Goal: Task Accomplishment & Management: Complete application form

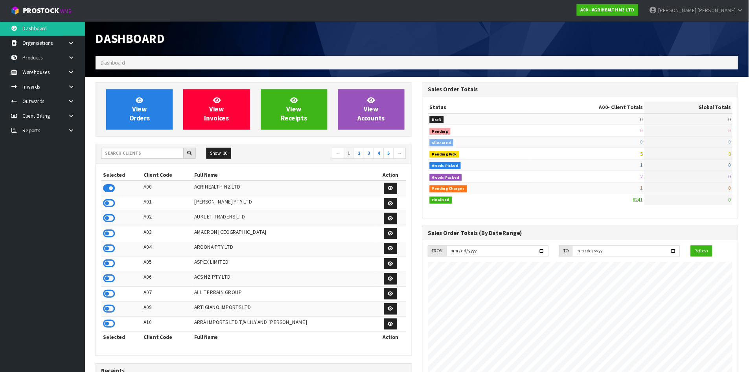
scroll to position [596, 363]
click at [426, 50] on div "Dashboard" at bounding box center [281, 43] width 363 height 39
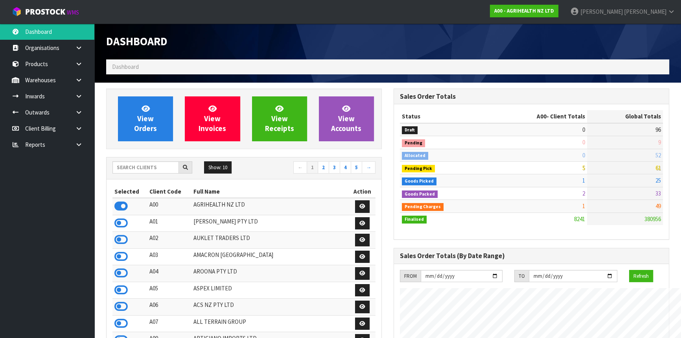
scroll to position [595, 287]
click at [151, 167] on input "text" at bounding box center [146, 167] width 66 height 12
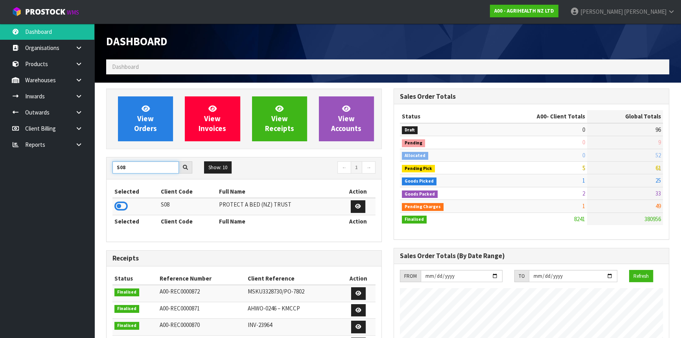
type input "S08"
drag, startPoint x: 116, startPoint y: 210, endPoint x: 122, endPoint y: 201, distance: 10.2
click at [118, 208] on icon at bounding box center [120, 206] width 13 height 12
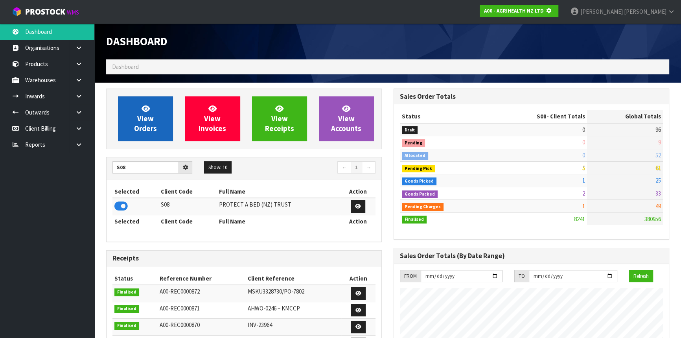
scroll to position [392901, 393103]
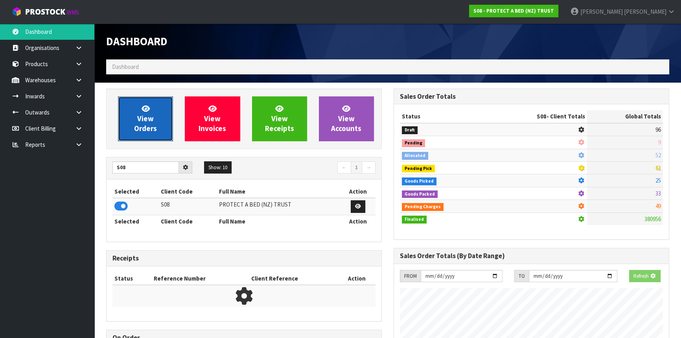
click at [128, 126] on link "View Orders" at bounding box center [145, 118] width 55 height 45
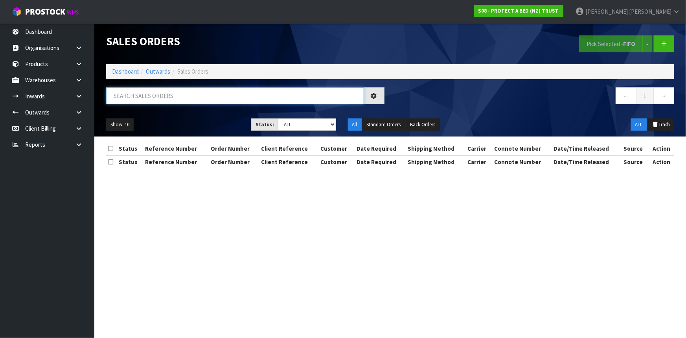
click at [134, 96] on input "text" at bounding box center [235, 95] width 258 height 17
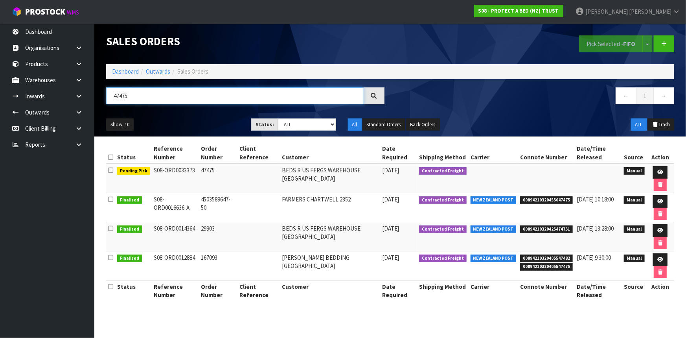
drag, startPoint x: 158, startPoint y: 93, endPoint x: 98, endPoint y: 108, distance: 61.5
click at [98, 108] on header "Sales Orders Pick Selected - FIFO Split button! FIFO - First In First Out FEFO …" at bounding box center [390, 80] width 592 height 113
paste input "INV0048621"
type input "INV0048621"
click at [129, 72] on link "Dashboard" at bounding box center [125, 71] width 27 height 7
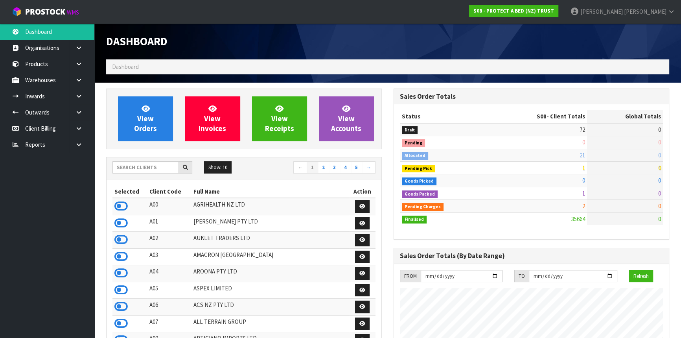
scroll to position [595, 287]
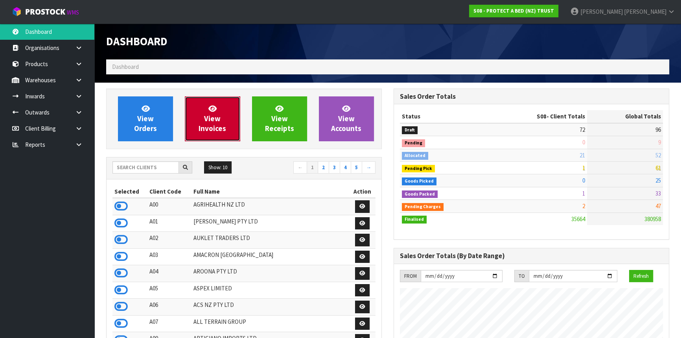
click at [209, 120] on span "View Invoices" at bounding box center [213, 119] width 28 height 30
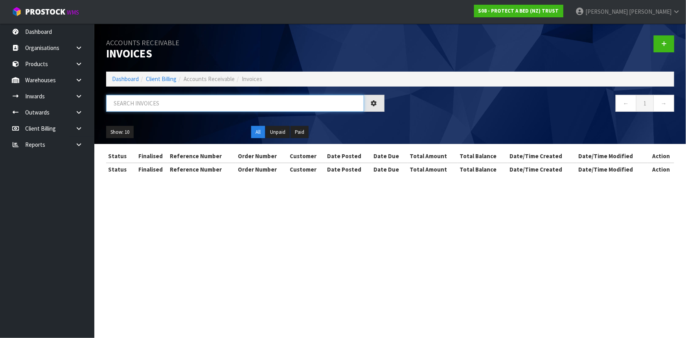
click at [166, 105] on input "text" at bounding box center [235, 103] width 258 height 17
paste input "INV0048621"
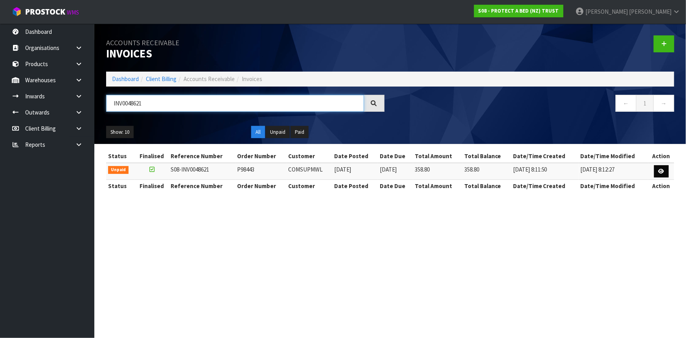
type input "INV0048621"
click at [661, 172] on icon at bounding box center [662, 171] width 6 height 5
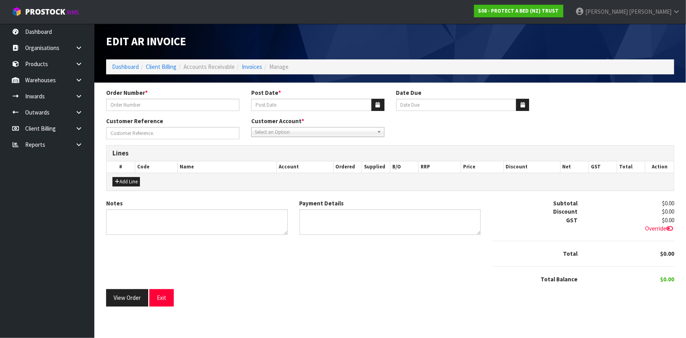
type input "P98443"
type input "[DATE]"
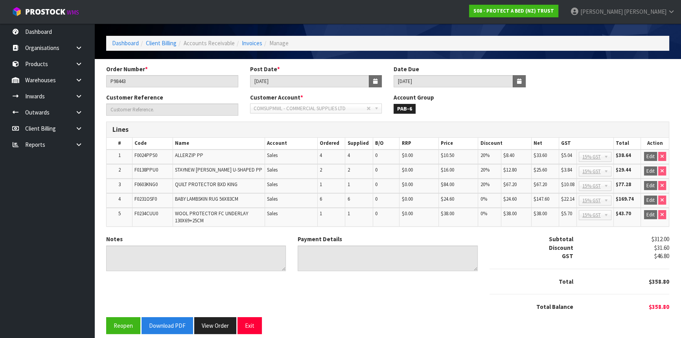
scroll to position [31, 0]
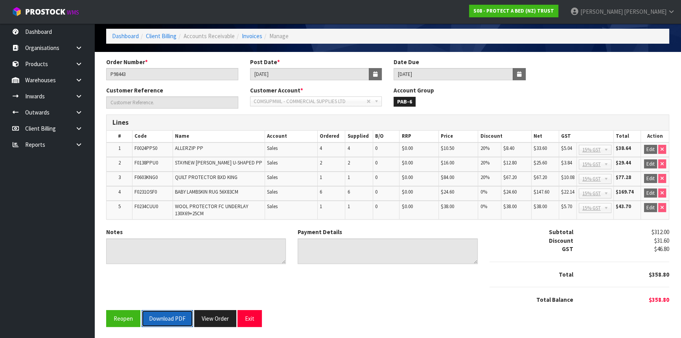
click at [173, 318] on button "Download PDF" at bounding box center [168, 318] width 52 height 17
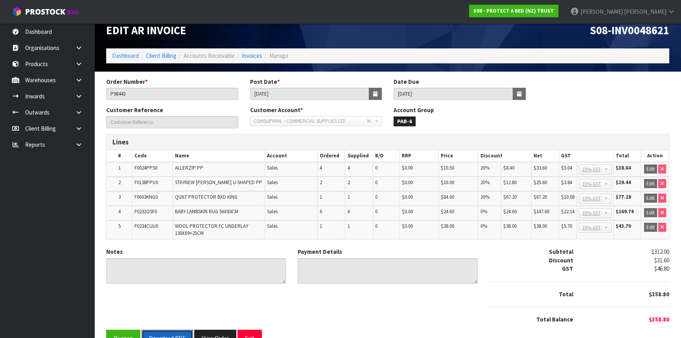
scroll to position [0, 0]
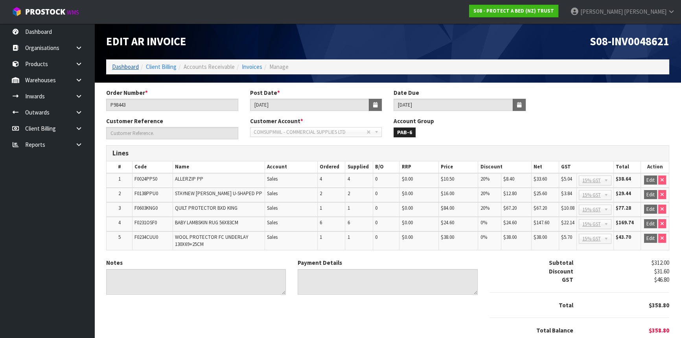
drag, startPoint x: 125, startPoint y: 63, endPoint x: 132, endPoint y: 61, distance: 7.3
click at [125, 63] on link "Dashboard" at bounding box center [125, 66] width 27 height 7
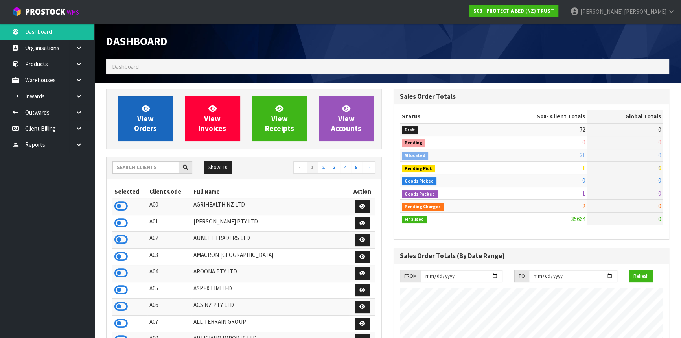
scroll to position [490, 287]
click at [154, 115] on link "View Orders" at bounding box center [145, 118] width 55 height 45
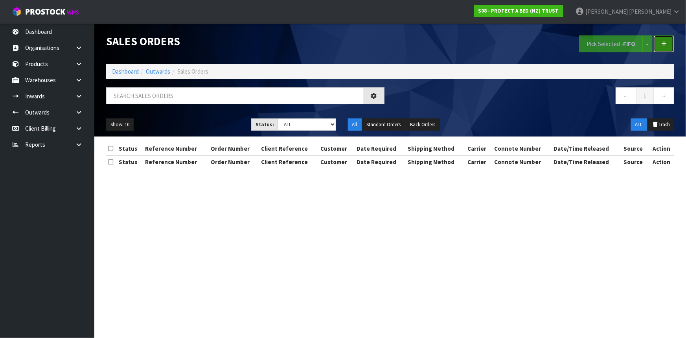
click at [667, 43] on icon at bounding box center [665, 44] width 6 height 6
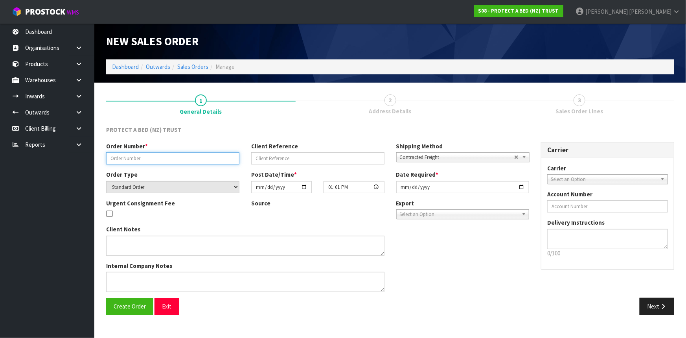
click at [144, 156] on input "text" at bounding box center [172, 158] width 133 height 12
click at [148, 162] on input "text" at bounding box center [172, 158] width 133 height 12
type input "[PERSON_NAME] EMAIL [DATE]"
click at [137, 310] on button "Create Order" at bounding box center [129, 306] width 47 height 17
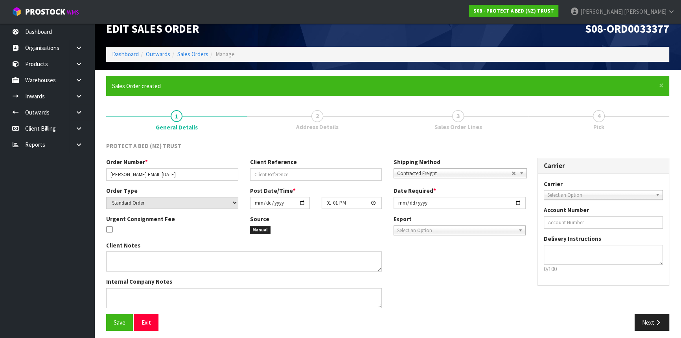
scroll to position [17, 0]
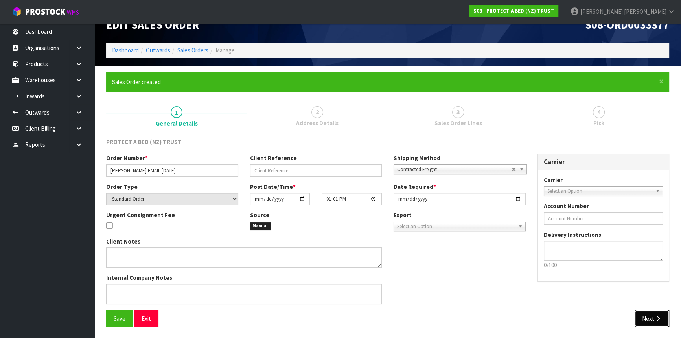
click at [652, 315] on button "Next" at bounding box center [652, 318] width 35 height 17
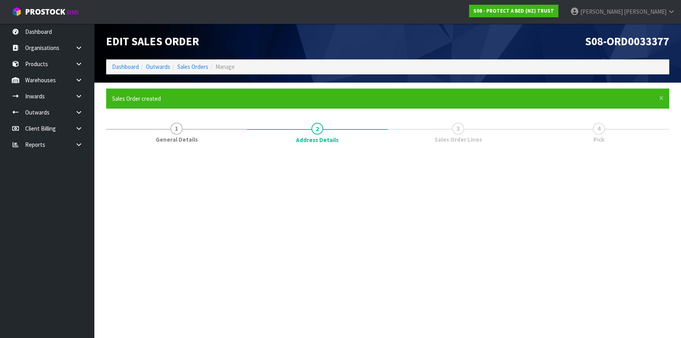
scroll to position [0, 0]
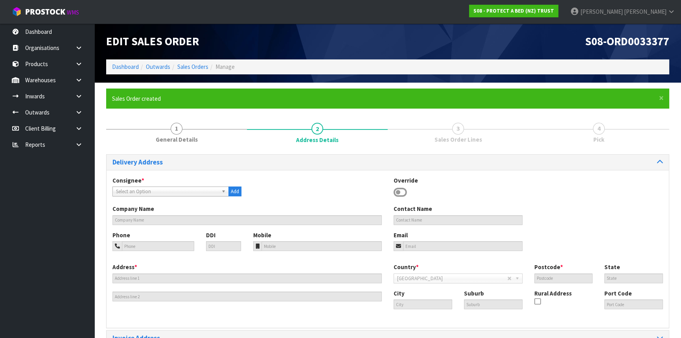
click at [175, 198] on div "Consignee * 000001.BAY MECHANICS - BAY MECHANICS 000001A - BRAKE & TRANSMISSION…" at bounding box center [388, 190] width 563 height 29
click at [168, 192] on span "Select an Option" at bounding box center [167, 191] width 102 height 9
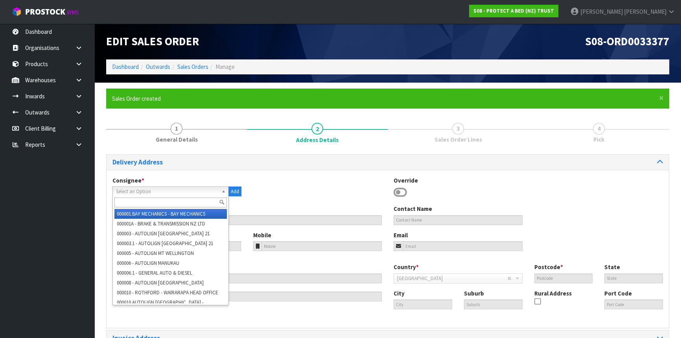
paste input "ards Furnitu"
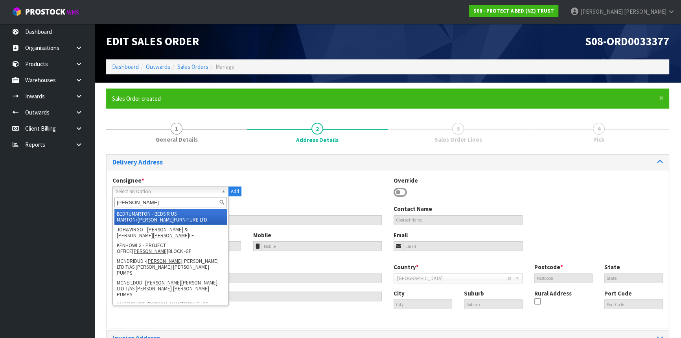
type input "[PERSON_NAME]"
click at [159, 216] on li "BEDRUMARTON - BEDS R US MARTON/ [PERSON_NAME] FURNITURE LTD" at bounding box center [170, 217] width 113 height 16
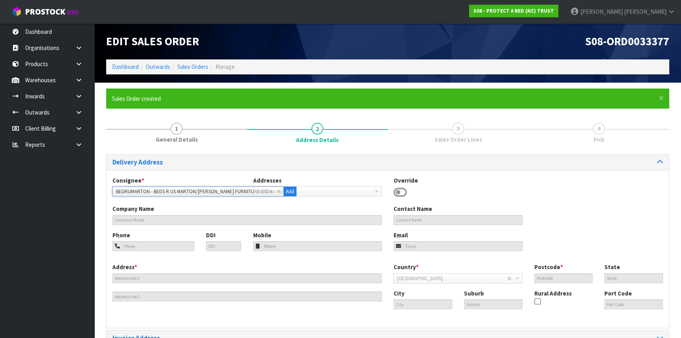
type input "BEDS R US MARTON"
type input "06 3276045"
type input "027 693 6786"
type input "[STREET_ADDRESS]"
type input "4741"
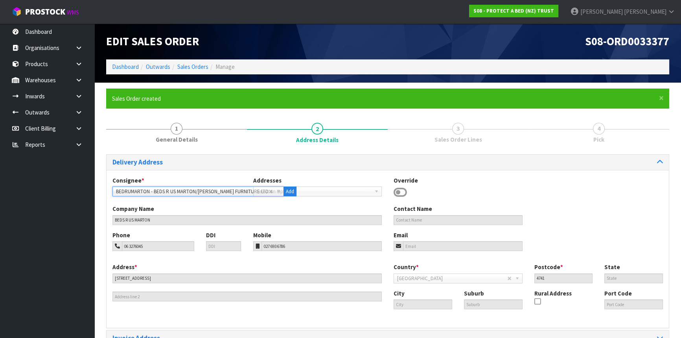
type input "MARTON"
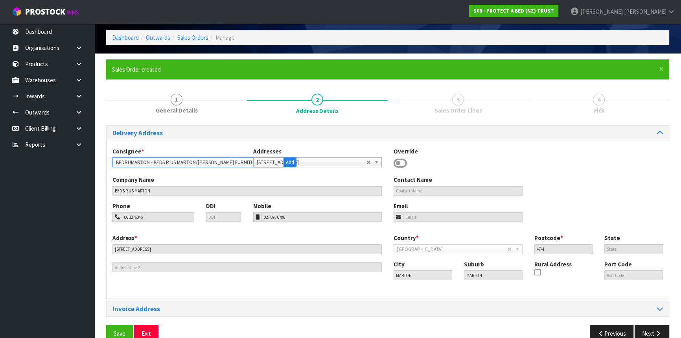
scroll to position [45, 0]
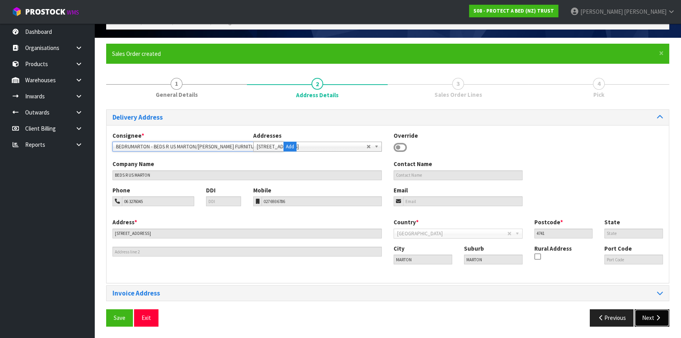
click at [653, 317] on button "Next" at bounding box center [652, 317] width 35 height 17
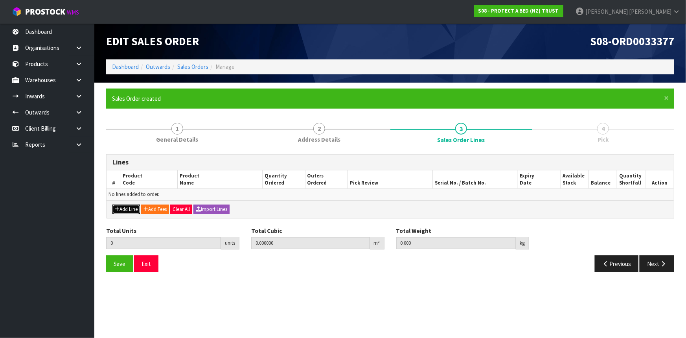
click at [131, 209] on button "Add Line" at bounding box center [127, 209] width 28 height 9
type input "0"
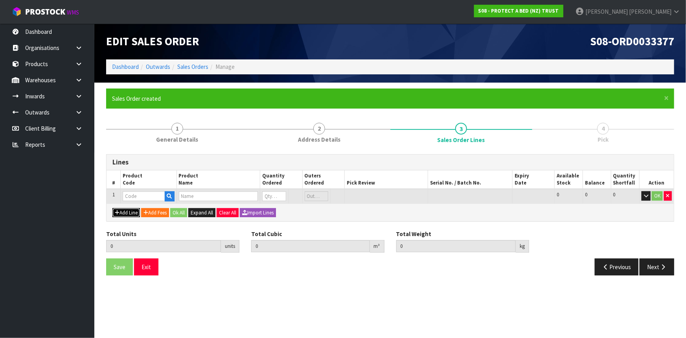
click at [137, 213] on button "Add Line" at bounding box center [127, 212] width 28 height 9
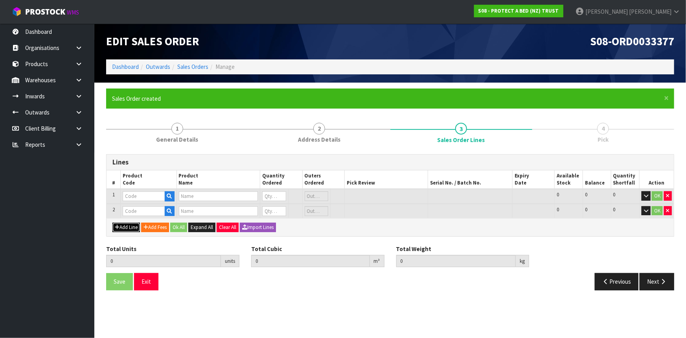
click at [113, 223] on button "Add Line" at bounding box center [127, 227] width 28 height 9
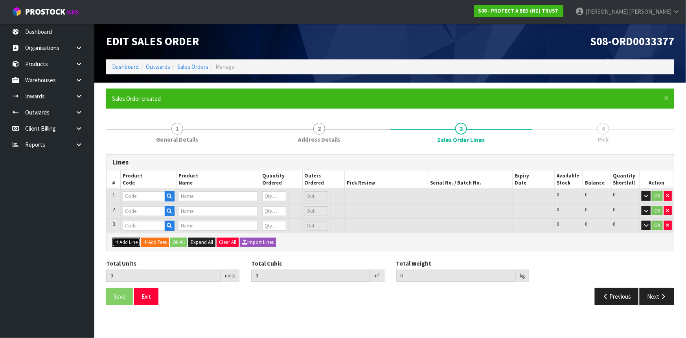
click at [113, 238] on button "Add Line" at bounding box center [127, 242] width 28 height 9
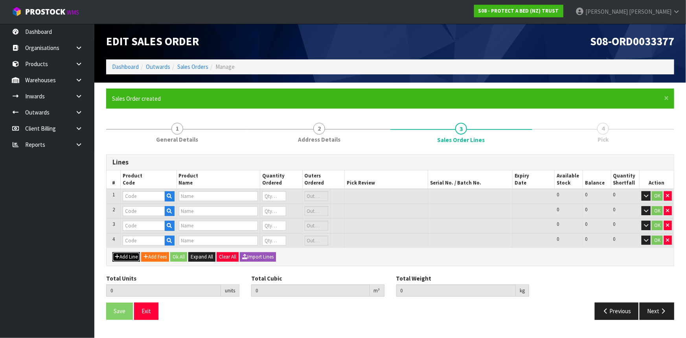
click at [113, 252] on button "Add Line" at bounding box center [127, 256] width 28 height 9
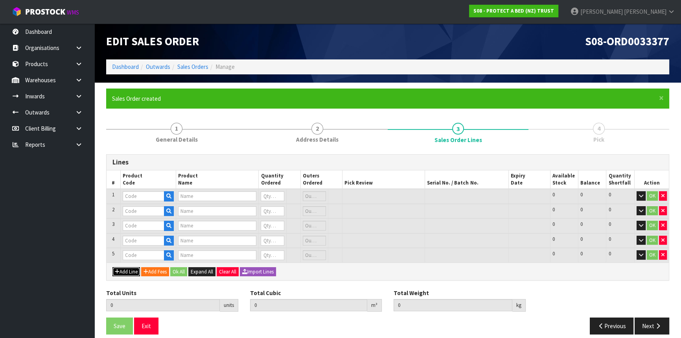
click at [113, 267] on button "Add Line" at bounding box center [127, 271] width 28 height 9
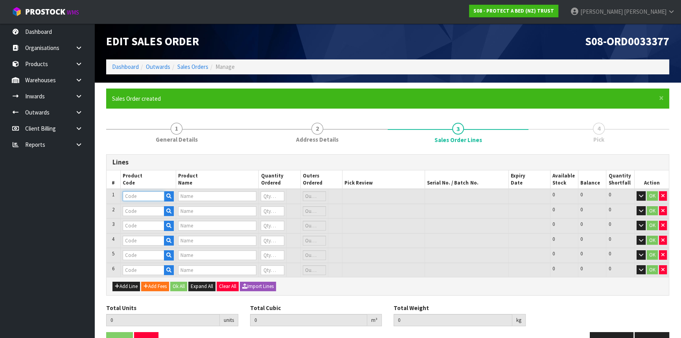
click at [135, 192] on input "text" at bounding box center [144, 196] width 42 height 10
paste input "F0600KSG0"
type input "F0600KSG0"
type input "BAMBOO JERSEY BXD KING SINGLE"
type input "0"
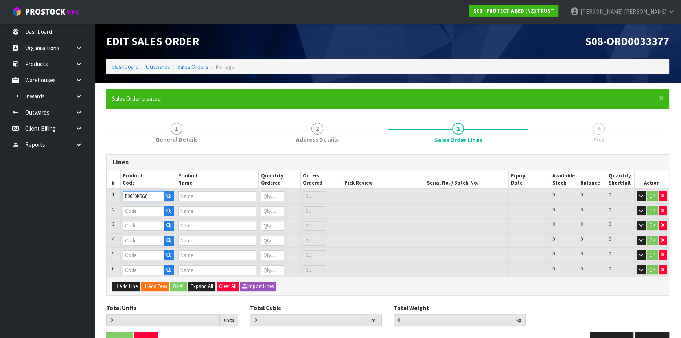
type input "0"
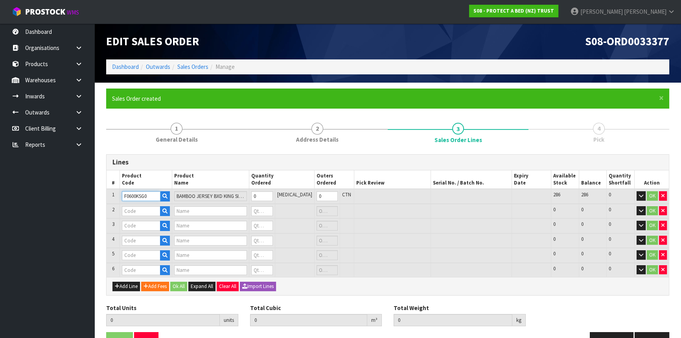
type input "F0600KSG0"
type input "1"
click at [138, 210] on input "text" at bounding box center [141, 211] width 38 height 10
paste input "F0600DBL0"
type input "F0600DBL0"
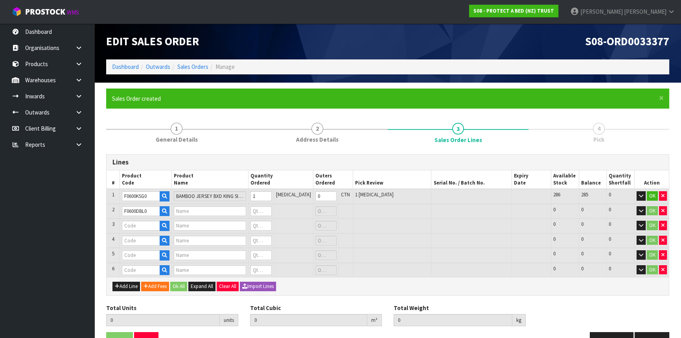
type input "BAMBOO JERSEY BXD DOUBLE"
type input "0"
type input "1"
type input "2"
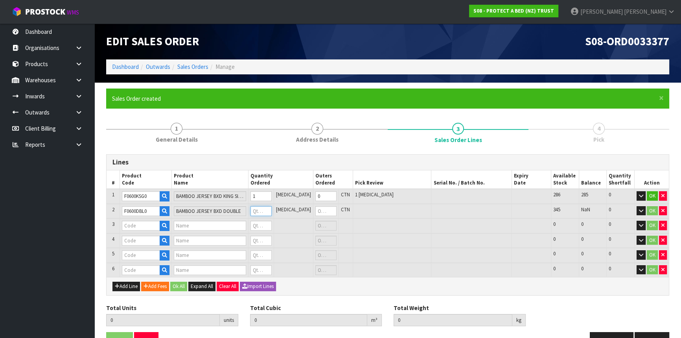
type input "0"
type input "2"
click at [133, 226] on input "text" at bounding box center [141, 226] width 38 height 10
paste input "F0600KGN0"
type input "F0600KGN0"
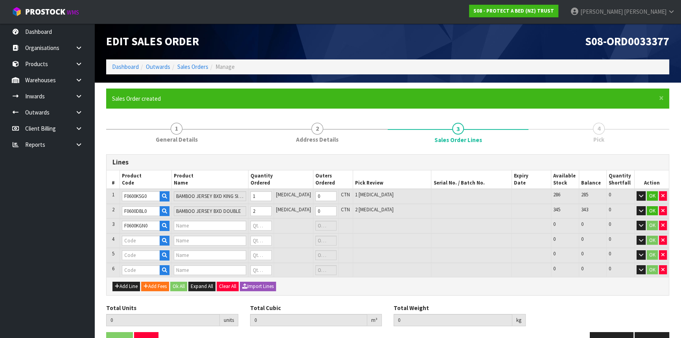
type input "BAMBOO JERSEY BXD NZ KING"
type input "0"
type input "1"
click at [137, 243] on input "text" at bounding box center [141, 241] width 38 height 10
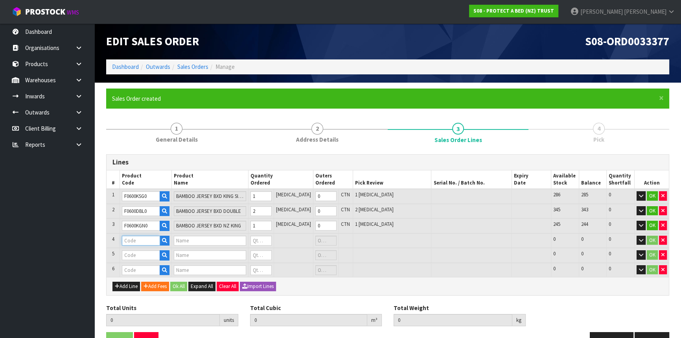
paste input "F0498DBL0"
type input "F0498DBL0"
type input "PAB STAYNEW 400TC COTTON SHEET SET WHITE DOUBLE"
type input "0"
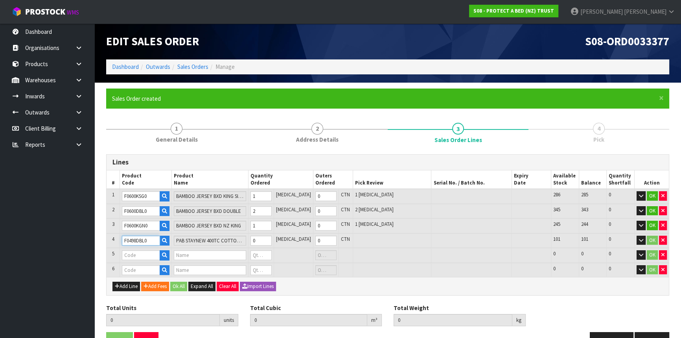
type input "F0498DBL0"
type input "1"
click at [142, 256] on input "text" at bounding box center [141, 255] width 38 height 10
paste input "F0498LDB0"
type input "F0498LDB0"
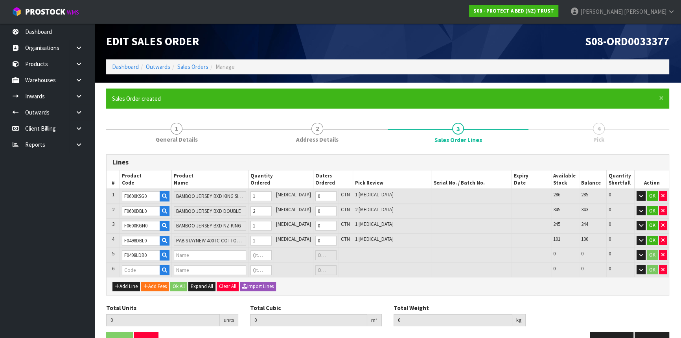
type input "PAB STAYNEW 400TC COTTON SHEET SET WHITE XL DOUBLE"
type input "0"
type input "1"
type input "2"
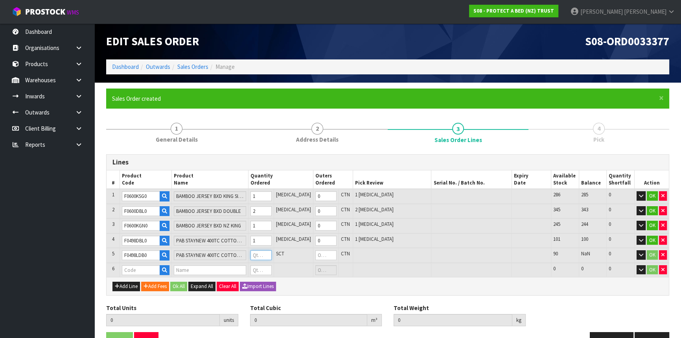
type input "0"
type input "2"
click at [151, 270] on input "text" at bounding box center [141, 270] width 38 height 10
paste input "F0498SKN0"
type input "F0498SKN0"
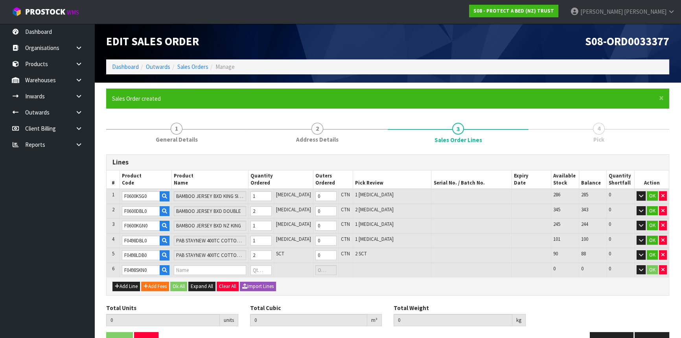
type input "7"
type input "0.056485"
type input "9.64"
type input "PAB STAYNEW 400TC COTTON SHEET SET WHITE SUPER KING"
type input "0"
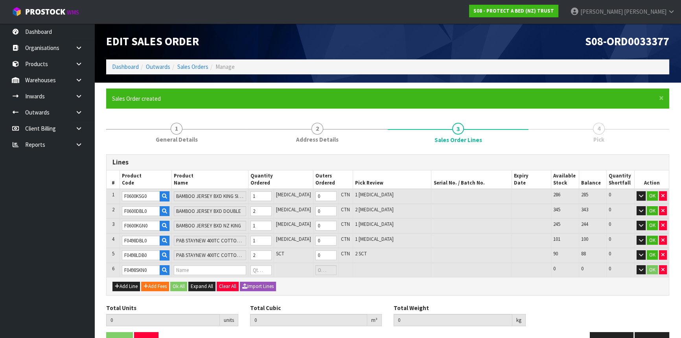
type input "0"
type input "9"
type input "0.072165"
type input "14.52"
type input "2"
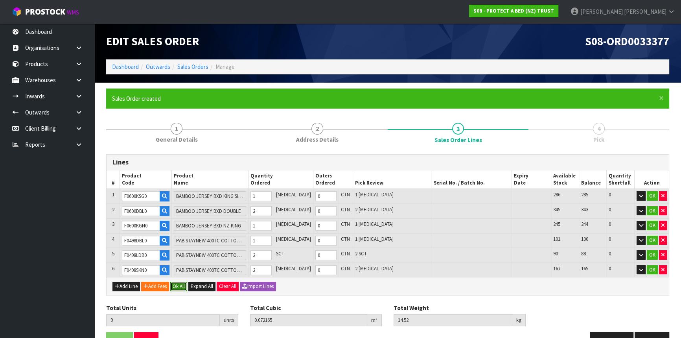
click at [181, 282] on button "Ok All" at bounding box center [178, 286] width 17 height 9
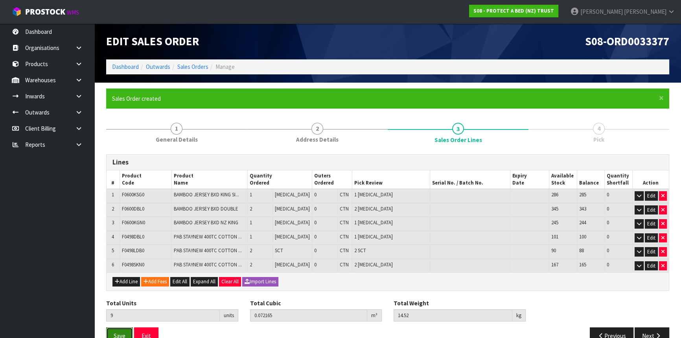
click at [114, 334] on span "Save" at bounding box center [120, 335] width 12 height 7
click at [184, 116] on form "× Close Updated successfully 1 General Details 2 Address Details 3 Sales Order …" at bounding box center [387, 220] width 563 height 262
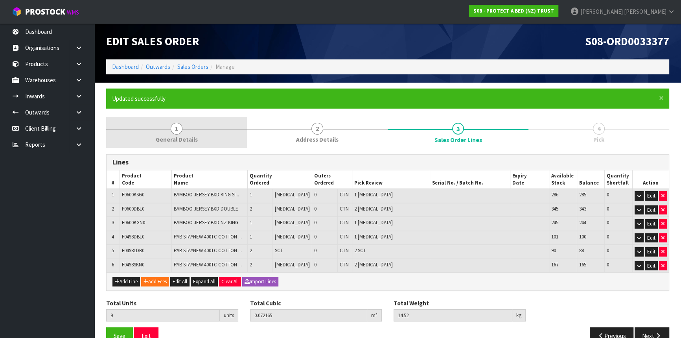
click at [186, 133] on link "1 General Details" at bounding box center [176, 132] width 141 height 31
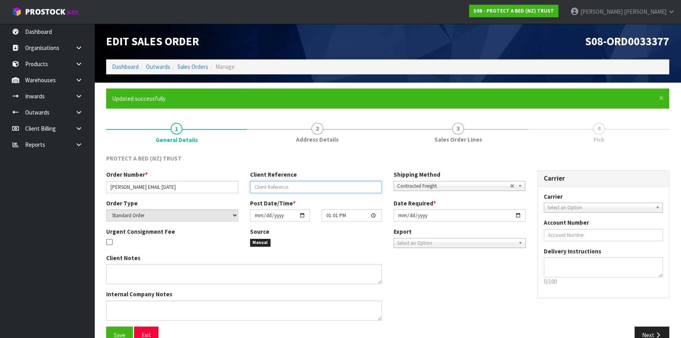
click at [270, 186] on input "text" at bounding box center [316, 187] width 132 height 12
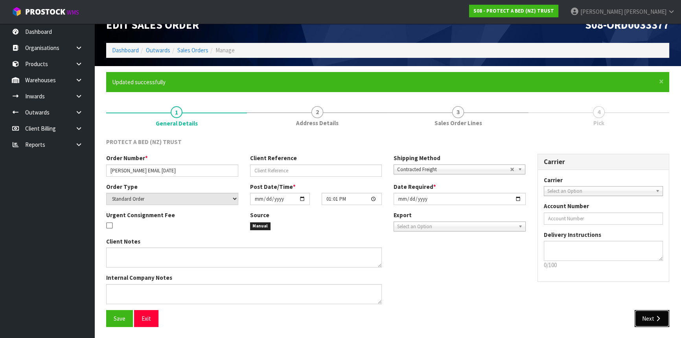
click at [649, 317] on button "Next" at bounding box center [652, 318] width 35 height 17
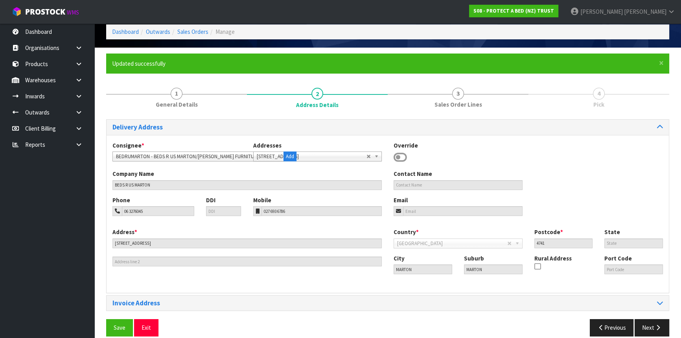
scroll to position [45, 0]
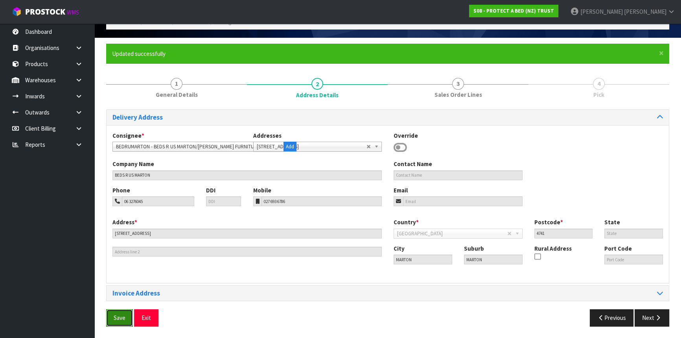
click at [124, 319] on span "Save" at bounding box center [120, 317] width 12 height 7
drag, startPoint x: 659, startPoint y: 316, endPoint x: 648, endPoint y: 321, distance: 12.3
click at [648, 321] on button "Next" at bounding box center [652, 317] width 35 height 17
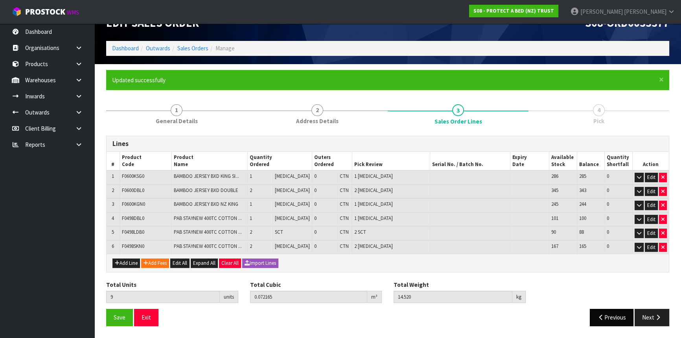
scroll to position [17, 0]
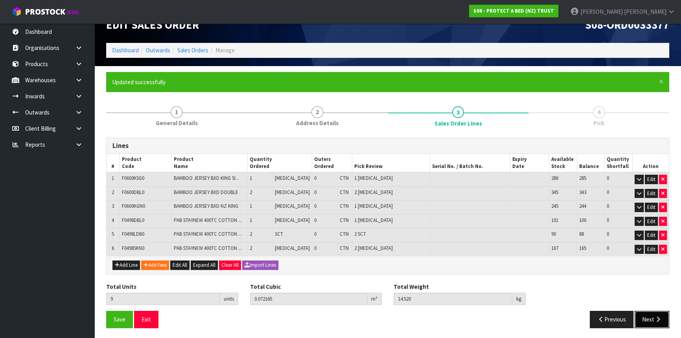
click at [650, 317] on button "Next" at bounding box center [652, 319] width 35 height 17
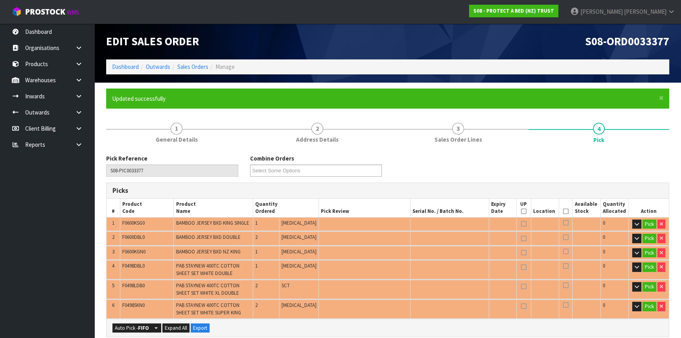
scroll to position [295, 0]
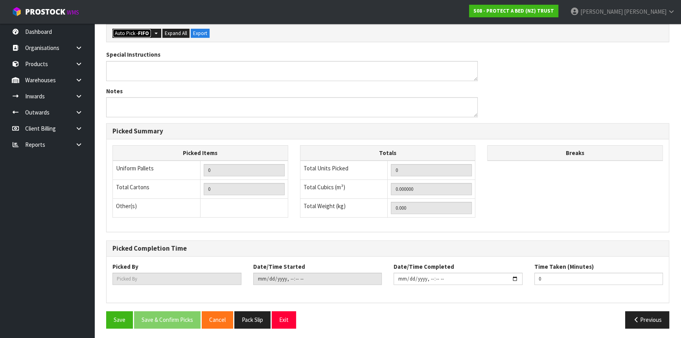
click at [124, 34] on button "Auto Pick - FIFO" at bounding box center [132, 33] width 39 height 9
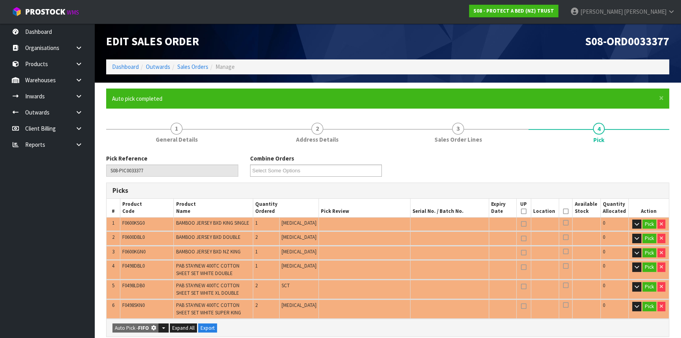
type input "Piece x 7"
type input "Sub-carton x 2"
type input "9"
type input "0.072165"
type input "14.520"
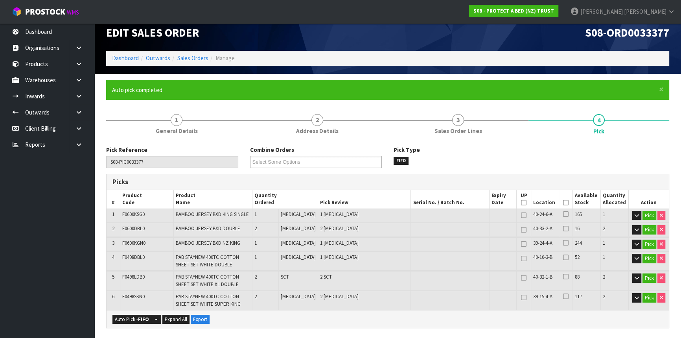
scroll to position [307, 0]
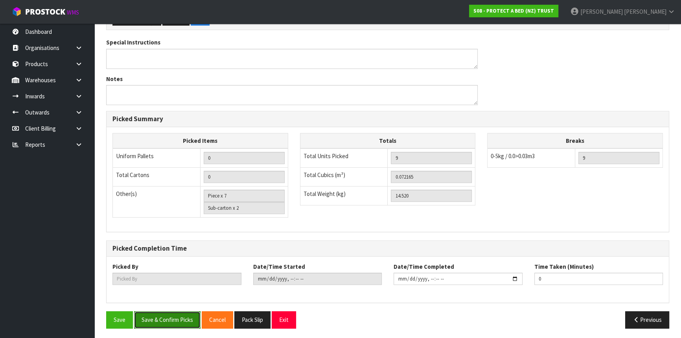
click at [168, 318] on button "Save & Confirm Picks" at bounding box center [167, 319] width 66 height 17
type input "[PERSON_NAME]"
type input "[DATE]T13:03:42"
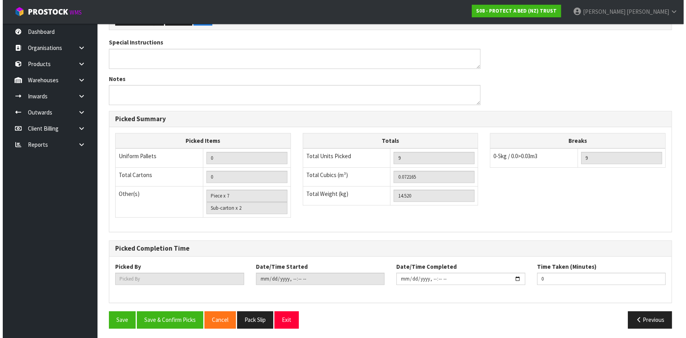
scroll to position [0, 0]
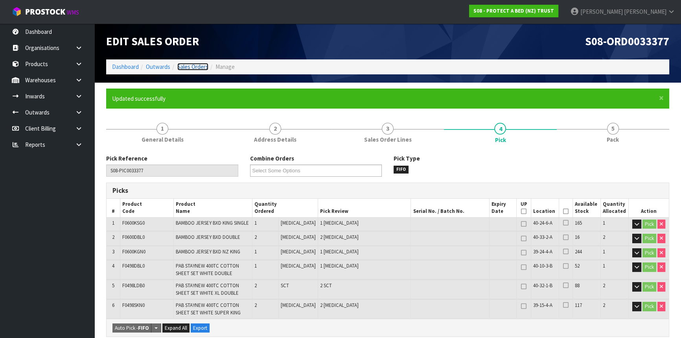
click at [187, 66] on link "Sales Orders" at bounding box center [192, 66] width 31 height 7
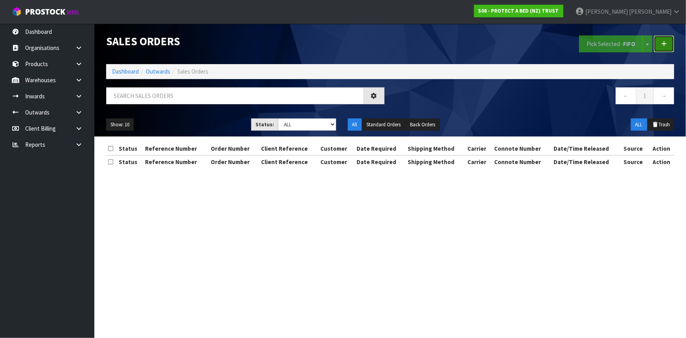
click at [667, 44] on icon at bounding box center [665, 44] width 6 height 6
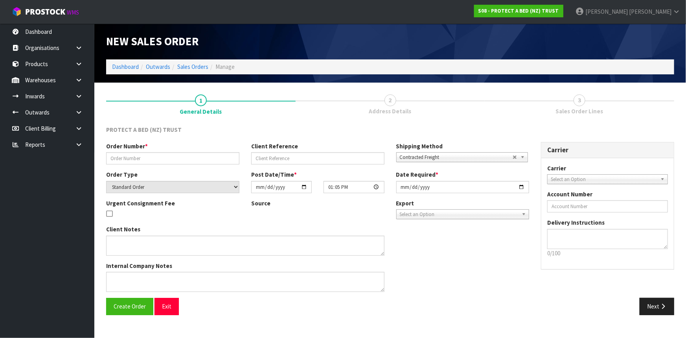
click at [159, 164] on div "Order Number * Client Reference Shipping Method Client Local Pickup Customer Lo…" at bounding box center [317, 156] width 435 height 28
click at [170, 159] on input "text" at bounding box center [172, 158] width 133 height 12
click at [170, 160] on input "[PERSON_NAME] EMAIL I 12.09" at bounding box center [172, 158] width 133 height 12
type input "[PERSON_NAME] EMAIL I 12.09 HN MT MAUNGANUI"
click at [287, 159] on input "text" at bounding box center [317, 158] width 133 height 12
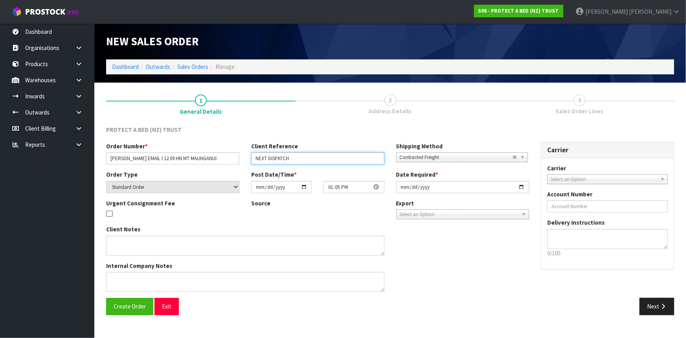
type input "NEXT DISPATCH"
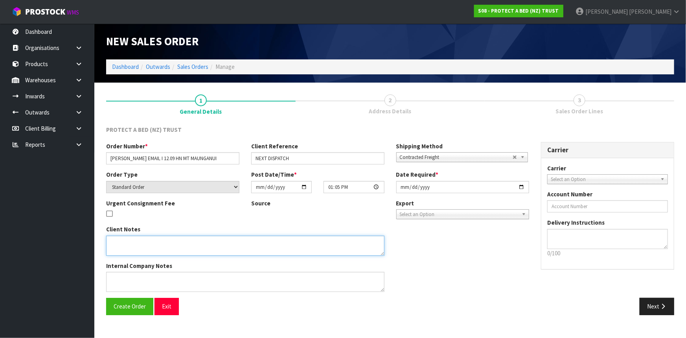
drag, startPoint x: 150, startPoint y: 250, endPoint x: 146, endPoint y: 247, distance: 4.9
click at [149, 249] on textarea at bounding box center [245, 246] width 279 height 20
paste textarea "WHEN WE NEXT SEND AN ORDER TO [PERSON_NAME] MT MAUNGANUI PLEASE SEND 1 X F0590K…"
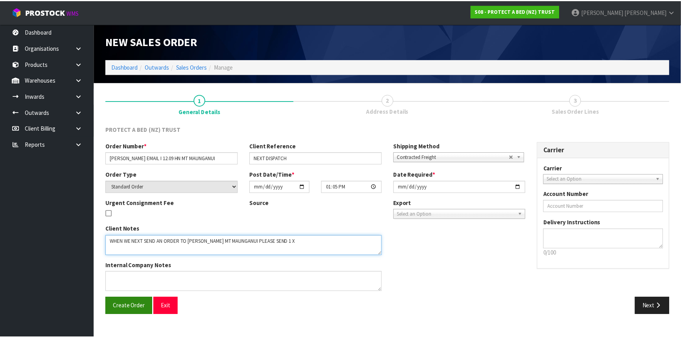
scroll to position [20, 0]
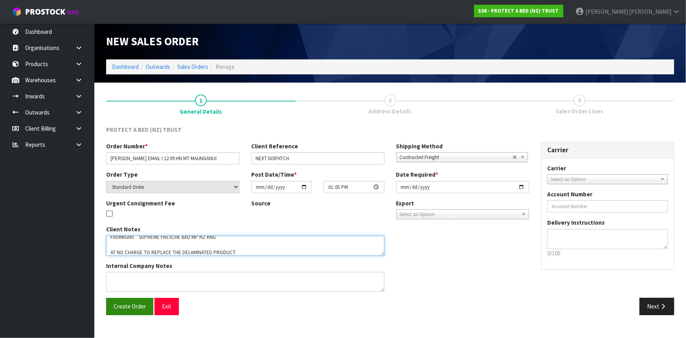
type textarea "WHEN WE NEXT SEND AN ORDER TO [PERSON_NAME] MT MAUNGANUI PLEASE SEND 1 X F0590K…"
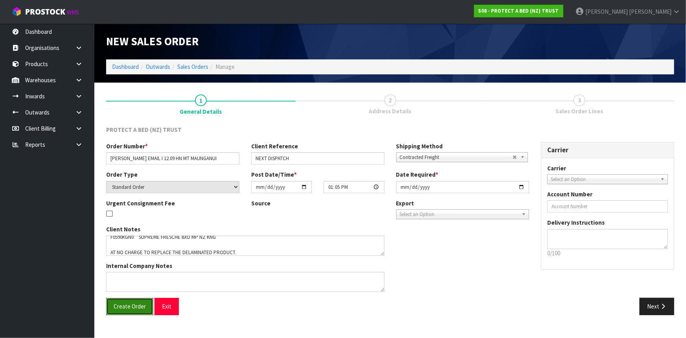
click at [130, 314] on button "Create Order" at bounding box center [129, 306] width 47 height 17
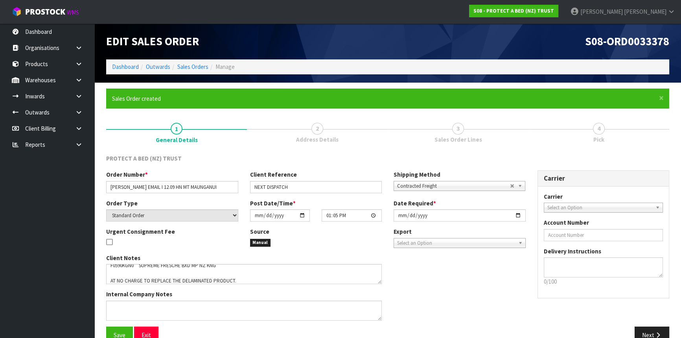
click at [457, 141] on span "Sales Order Lines" at bounding box center [459, 139] width 48 height 8
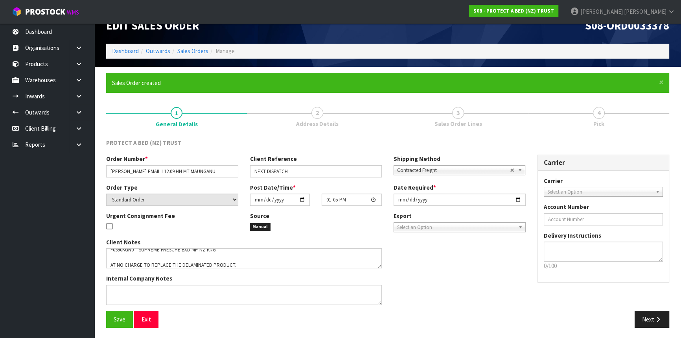
scroll to position [17, 0]
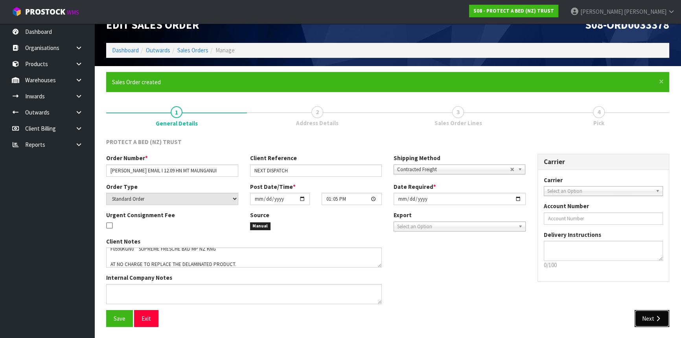
click at [660, 321] on button "Next" at bounding box center [652, 318] width 35 height 17
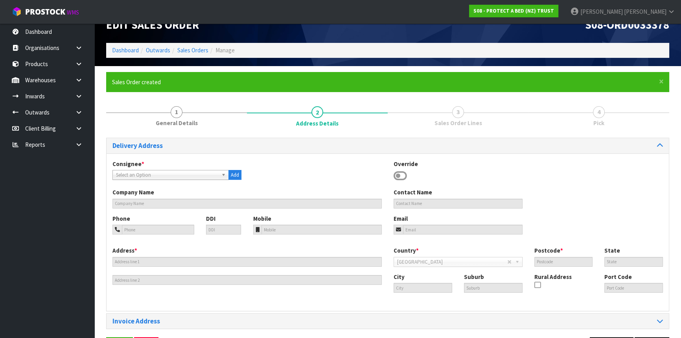
scroll to position [0, 0]
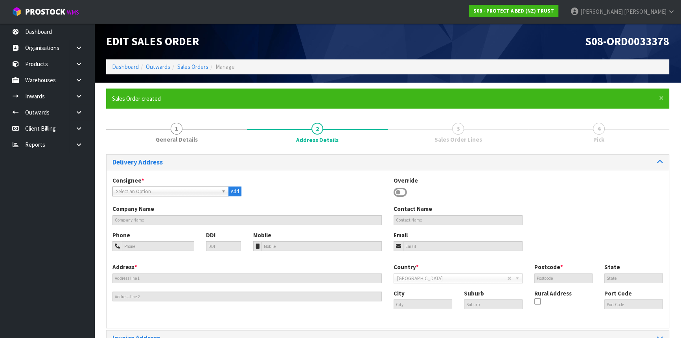
click at [204, 185] on div "Consignee * 000001.BAY MECHANICS - BAY MECHANICS 000001A - BRAKE & TRANSMISSION…" at bounding box center [177, 186] width 141 height 20
click at [207, 190] on span "Select an Option" at bounding box center [167, 191] width 102 height 9
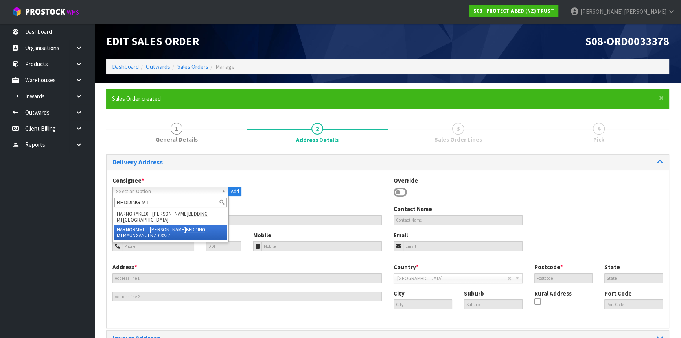
type input "BEDDING MT"
click at [165, 230] on li "HARNORMMU - [PERSON_NAME] MT MAUNGANUI [GEOGRAPHIC_DATA]-03257" at bounding box center [170, 233] width 113 height 16
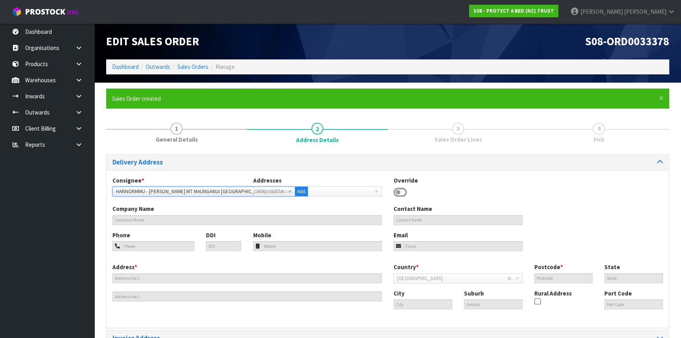
type input "[PERSON_NAME] BEDDING MT MAUNGANUI"
type input "[STREET_ADDRESS][PERSON_NAME]"
type input "3116"
type input "MT MAUNGANUI"
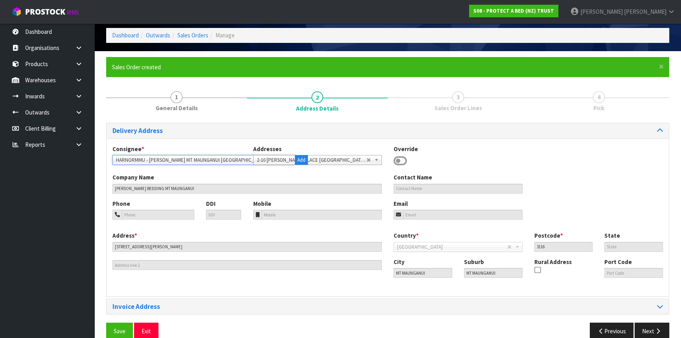
scroll to position [45, 0]
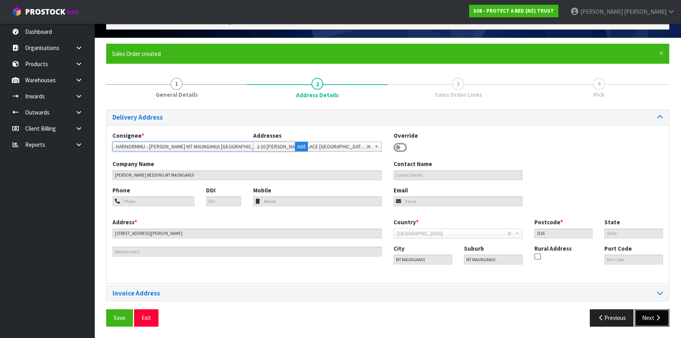
click at [648, 312] on button "Next" at bounding box center [652, 317] width 35 height 17
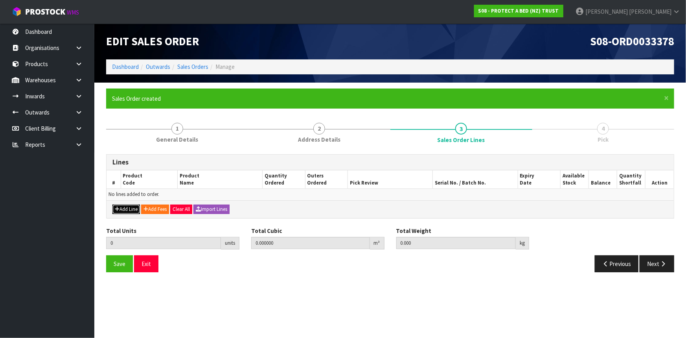
click at [124, 206] on button "Add Line" at bounding box center [127, 209] width 28 height 9
type input "0"
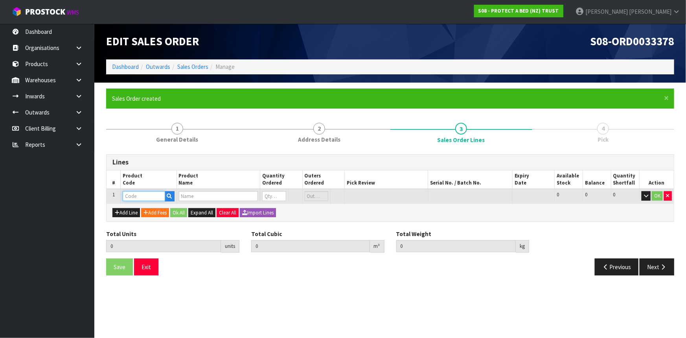
click at [129, 194] on input "text" at bounding box center [144, 196] width 42 height 10
paste input "F0590KGN0"
type input "F0590KGN0"
type input "0.000000"
type input "0.000"
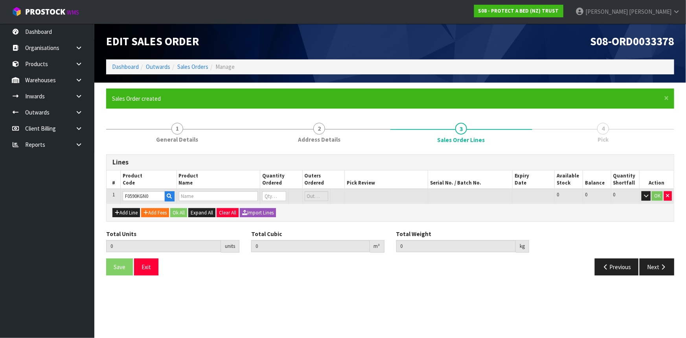
type input "SUPREME FRESCHE BXD MP NZ KNG"
type input "0"
type input "1"
type input "0.013456"
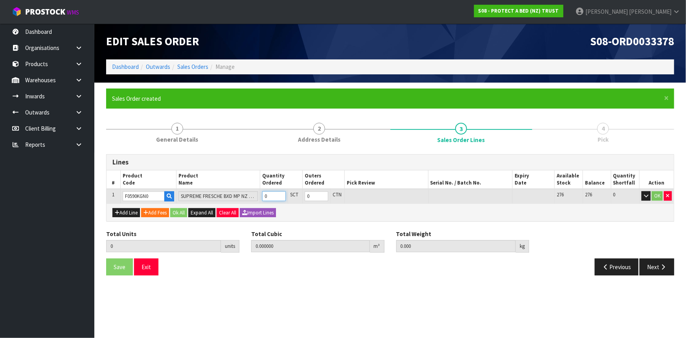
type input "1.6"
type input "1"
click at [184, 213] on button "Ok All" at bounding box center [178, 212] width 17 height 9
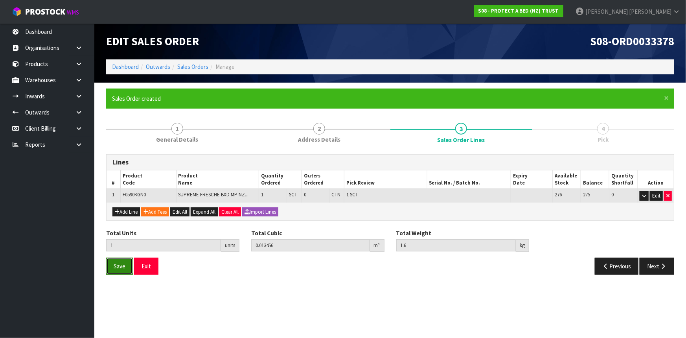
click at [121, 269] on span "Save" at bounding box center [120, 265] width 12 height 7
click at [649, 267] on button "Next" at bounding box center [657, 266] width 35 height 17
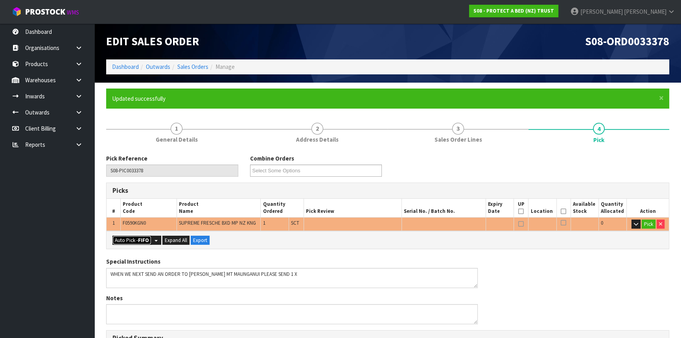
click at [134, 241] on button "Auto Pick - FIFO" at bounding box center [132, 240] width 39 height 9
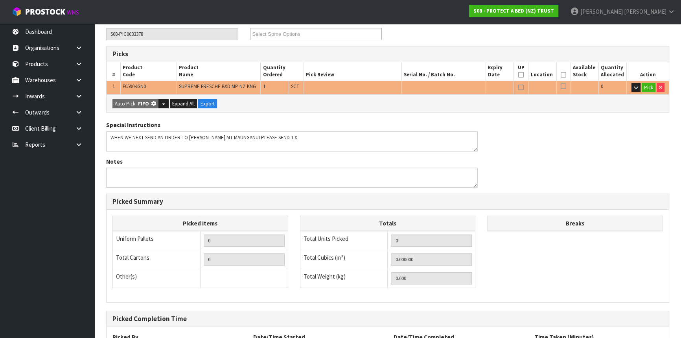
scroll to position [208, 0]
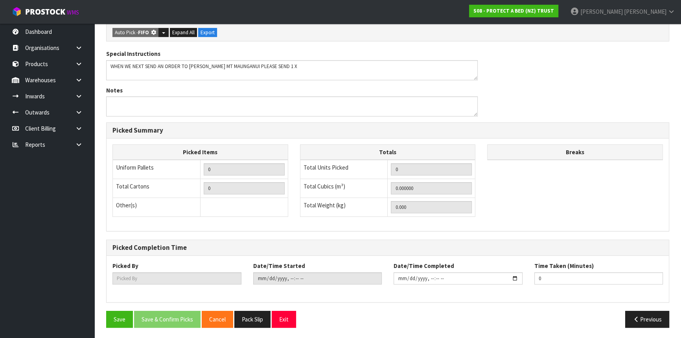
type input "Sub-carton x 1"
type input "1"
type input "0.013456"
type input "1.600"
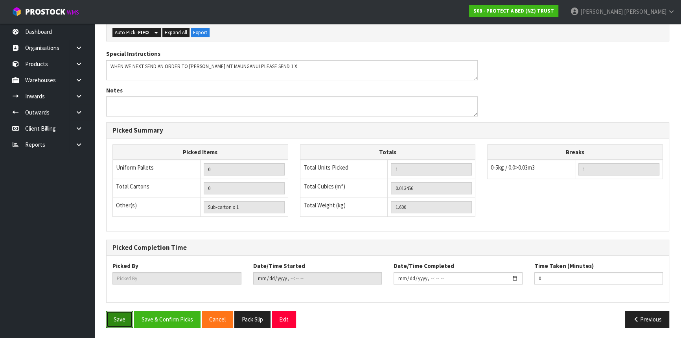
click at [122, 319] on button "Save" at bounding box center [119, 319] width 27 height 17
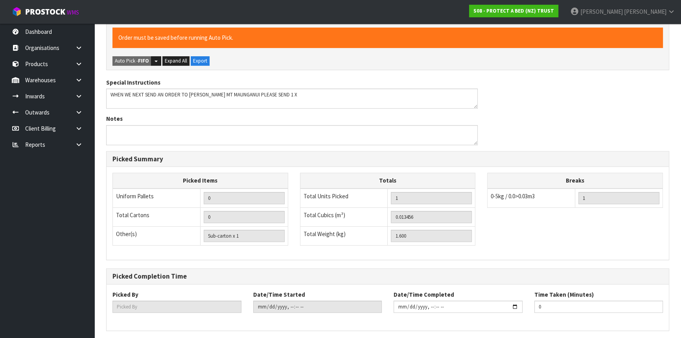
scroll to position [0, 0]
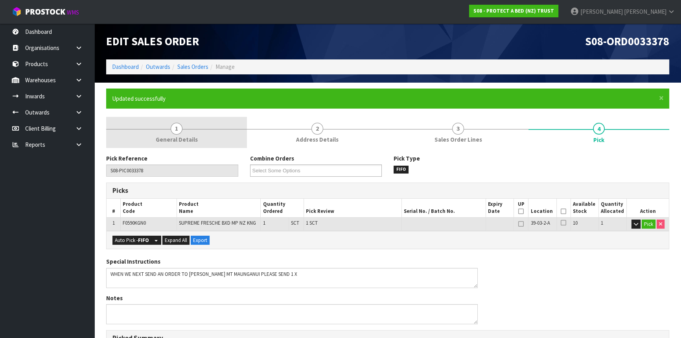
click at [160, 142] on span "General Details" at bounding box center [177, 139] width 42 height 8
